Goal: Find specific page/section: Find specific page/section

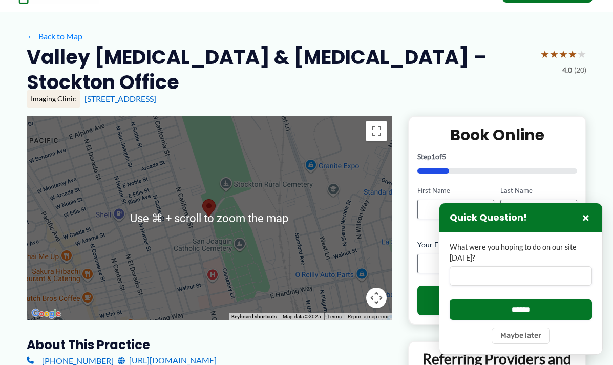
scroll to position [49, 0]
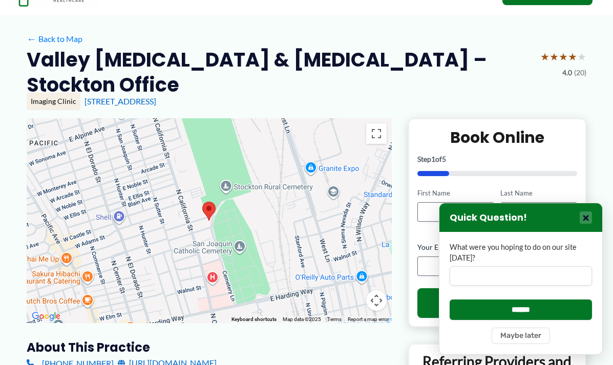
click at [584, 219] on button "×" at bounding box center [586, 218] width 12 height 12
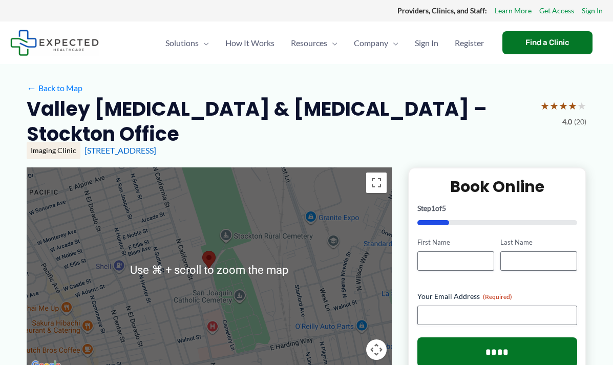
scroll to position [3, 0]
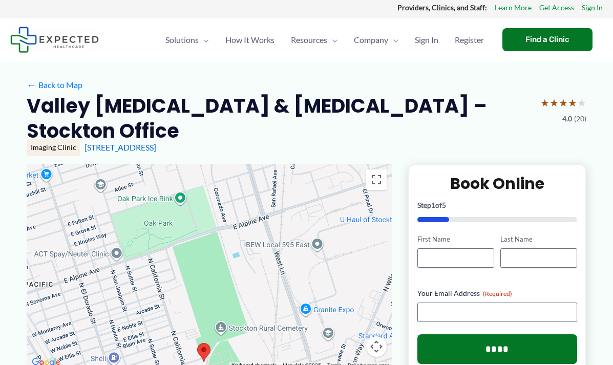
drag, startPoint x: 263, startPoint y: 201, endPoint x: 241, endPoint y: 306, distance: 107.4
click at [254, 309] on div at bounding box center [209, 266] width 365 height 205
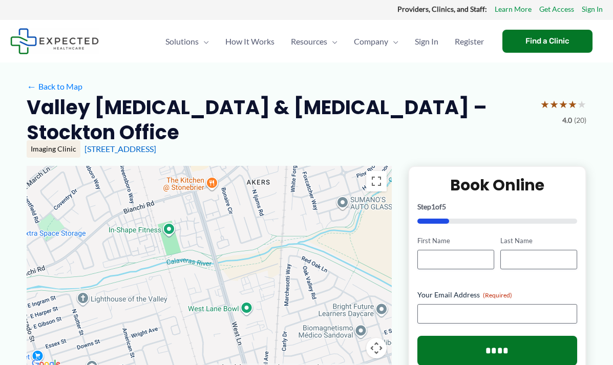
drag, startPoint x: 283, startPoint y: 179, endPoint x: 281, endPoint y: 347, distance: 167.6
click at [280, 348] on div "Use ⌘ + scroll to zoom the map Keyboard shortcuts Map Data Map data ©2025 Googl…" at bounding box center [209, 268] width 365 height 205
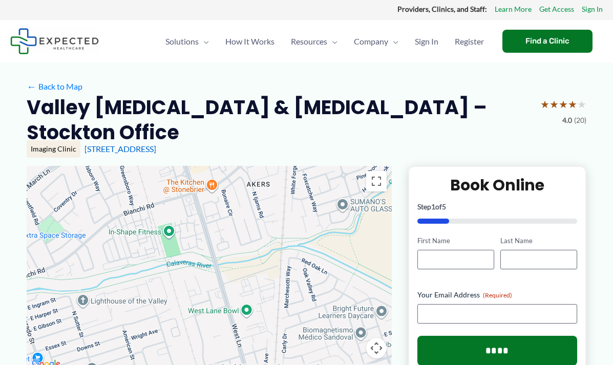
scroll to position [4, 0]
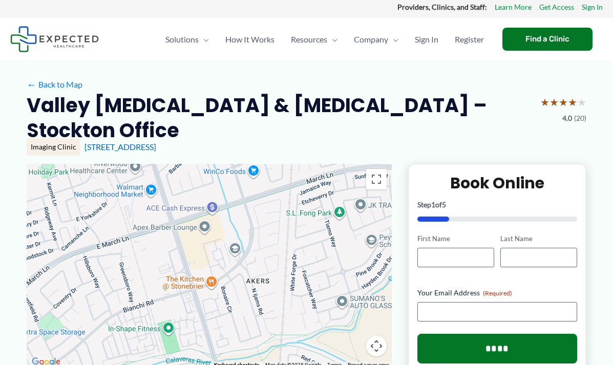
drag, startPoint x: 281, startPoint y: 179, endPoint x: 285, endPoint y: 274, distance: 95.4
click at [281, 279] on div at bounding box center [209, 266] width 365 height 205
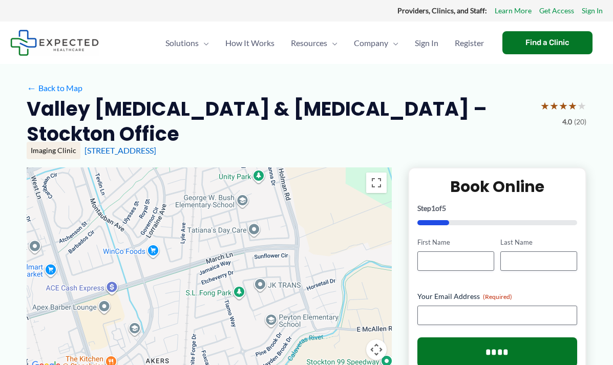
drag, startPoint x: 273, startPoint y: 179, endPoint x: 172, endPoint y: 260, distance: 128.7
click at [172, 260] on div at bounding box center [209, 270] width 365 height 205
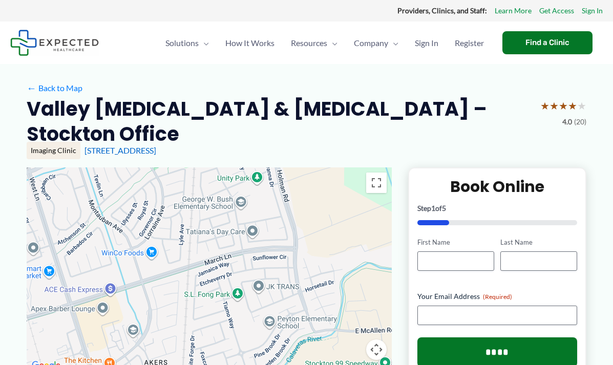
scroll to position [2, 0]
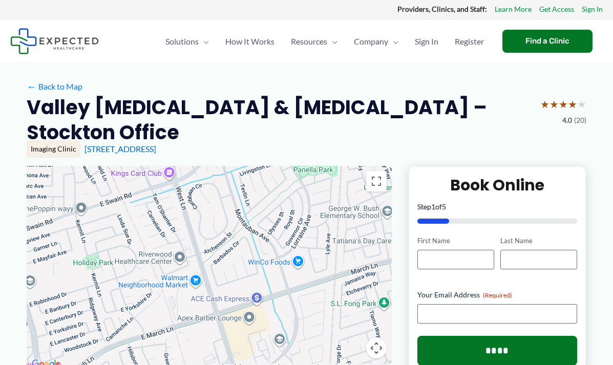
drag, startPoint x: 332, startPoint y: 198, endPoint x: 477, endPoint y: 210, distance: 145.5
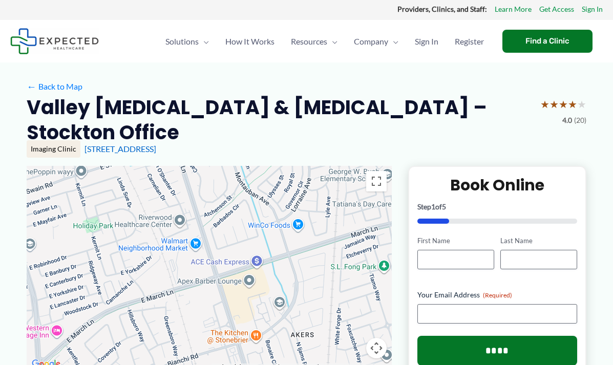
drag, startPoint x: 262, startPoint y: 217, endPoint x: 259, endPoint y: 181, distance: 35.5
click at [259, 181] on div at bounding box center [209, 268] width 365 height 205
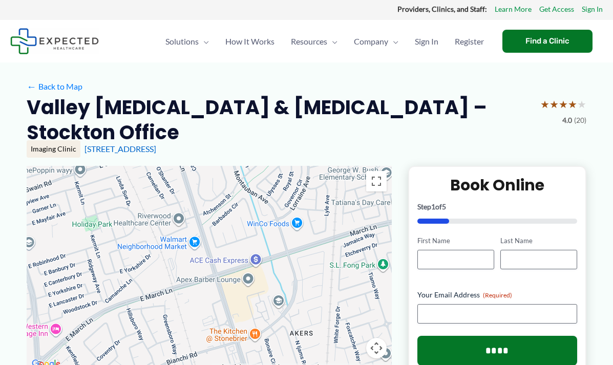
click at [281, 229] on div at bounding box center [209, 268] width 365 height 205
click at [281, 228] on div at bounding box center [209, 268] width 365 height 205
click at [281, 229] on div at bounding box center [209, 268] width 365 height 205
